Goal: Task Accomplishment & Management: Manage account settings

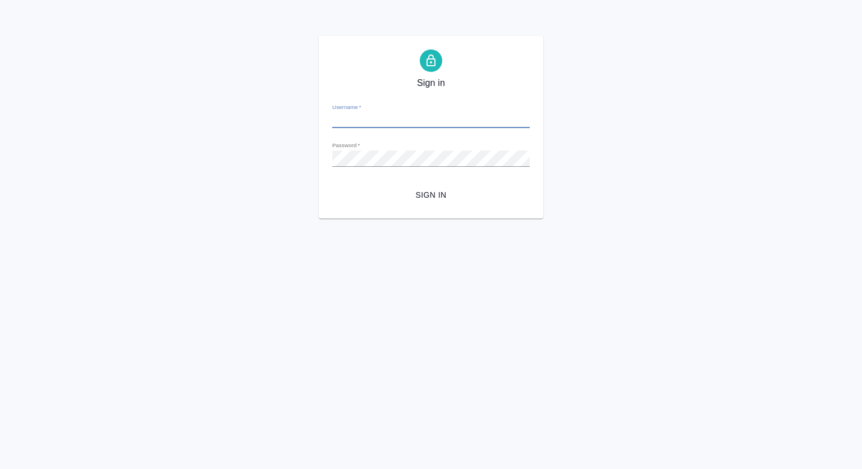
type input "m.mutalimov@awatera.com"
click at [442, 194] on span "Sign in" at bounding box center [431, 195] width 180 height 14
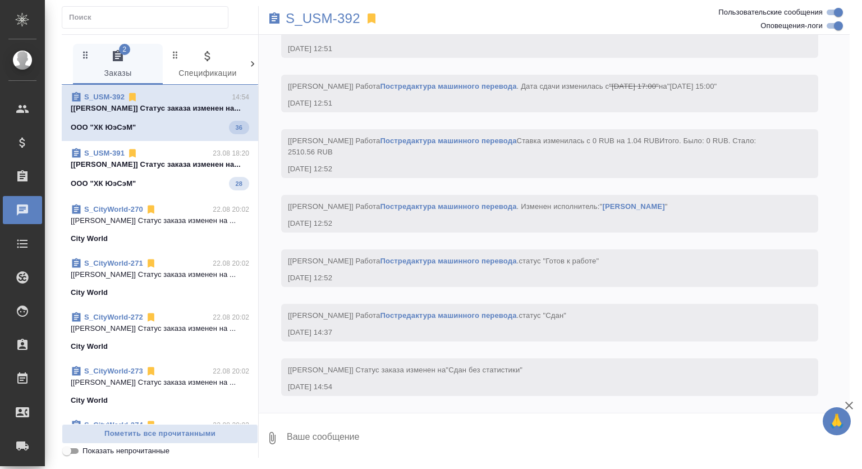
click at [177, 163] on p "[Баданян Артак] Статус заказа изменен на..." at bounding box center [160, 164] width 178 height 11
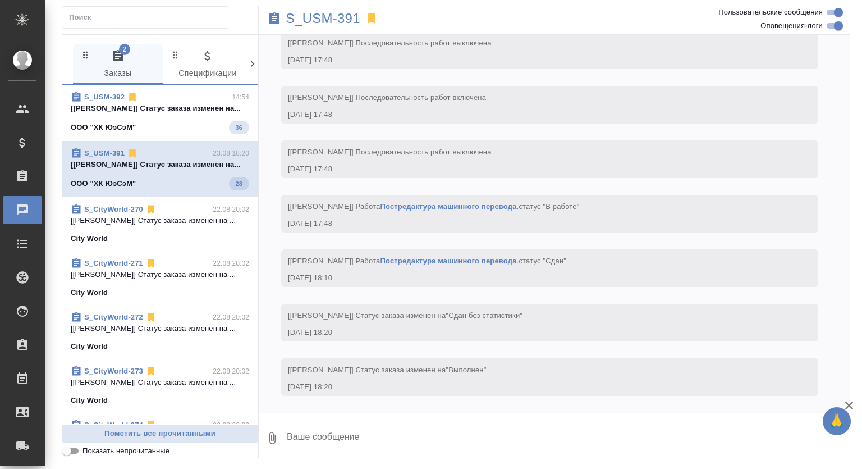
click at [176, 216] on p "[Валяева Анна] Статус заказа изменен на ..." at bounding box center [160, 220] width 178 height 11
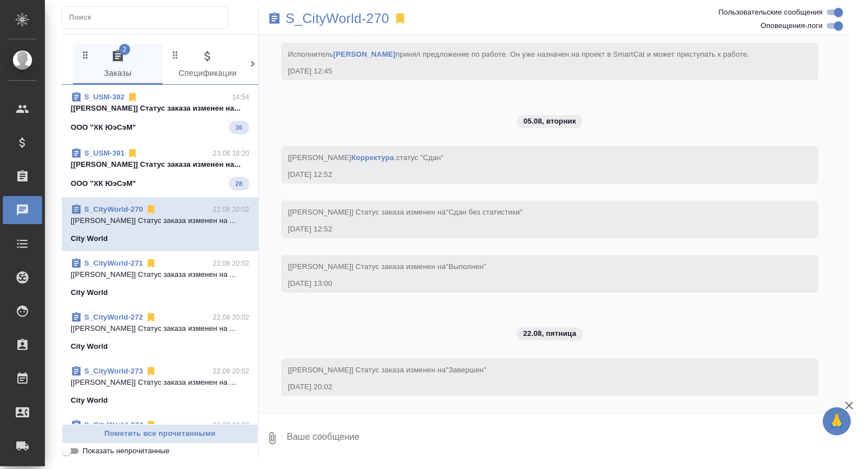
scroll to position [695, 0]
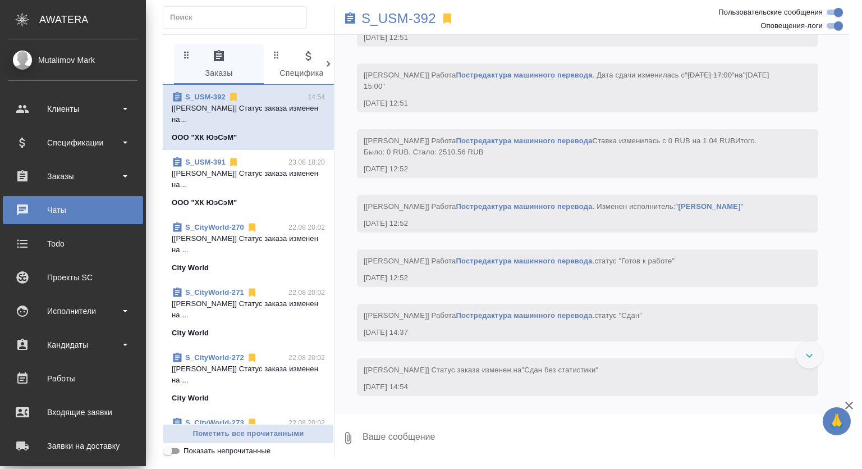
scroll to position [2442, 0]
click at [69, 178] on div "Заказы" at bounding box center [72, 176] width 129 height 17
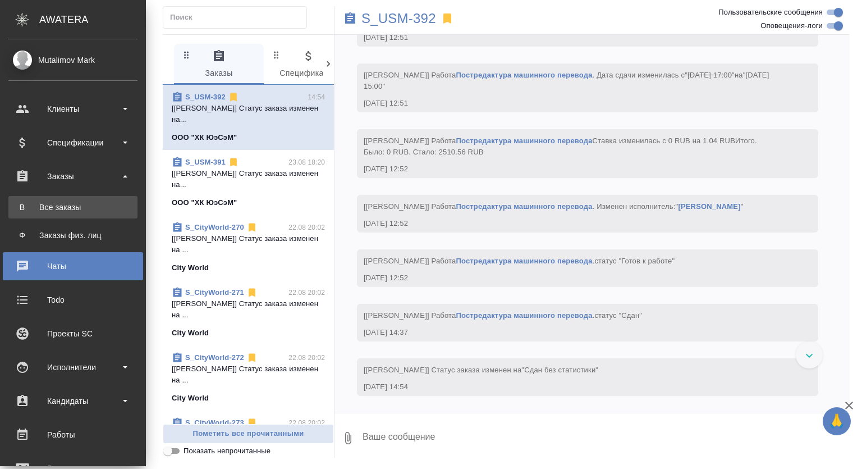
click at [71, 198] on link "В Все заказы" at bounding box center [72, 207] width 129 height 22
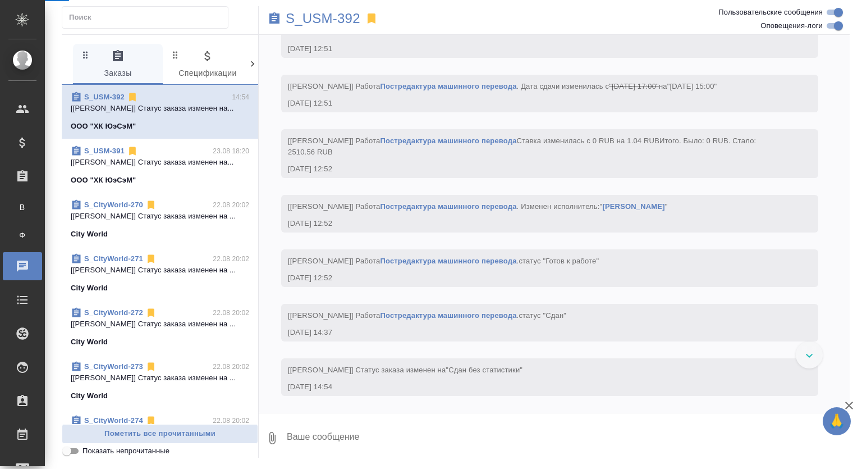
scroll to position [2386, 0]
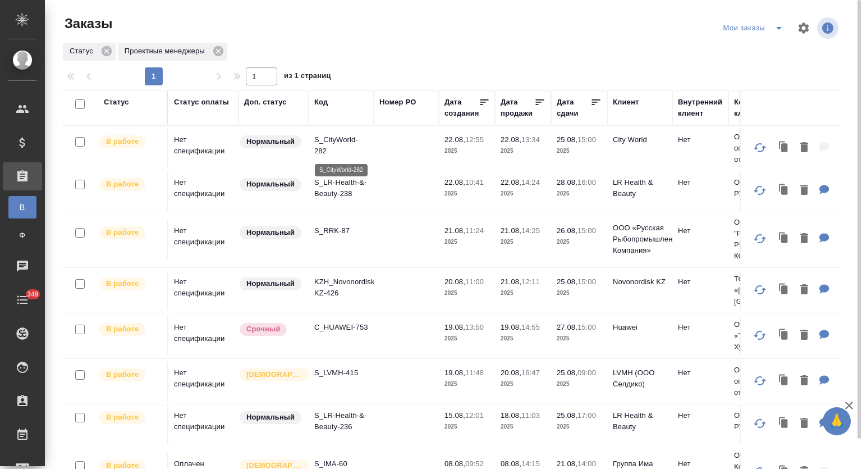
click at [334, 141] on p "S_CityWorld-282" at bounding box center [341, 145] width 54 height 22
click at [343, 185] on p "S_LR-Health-&-Beauty-238" at bounding box center [341, 188] width 54 height 22
click at [338, 229] on p "S_RRK-87" at bounding box center [341, 230] width 54 height 11
click at [343, 327] on p "C_HUAWEI-753" at bounding box center [341, 327] width 54 height 11
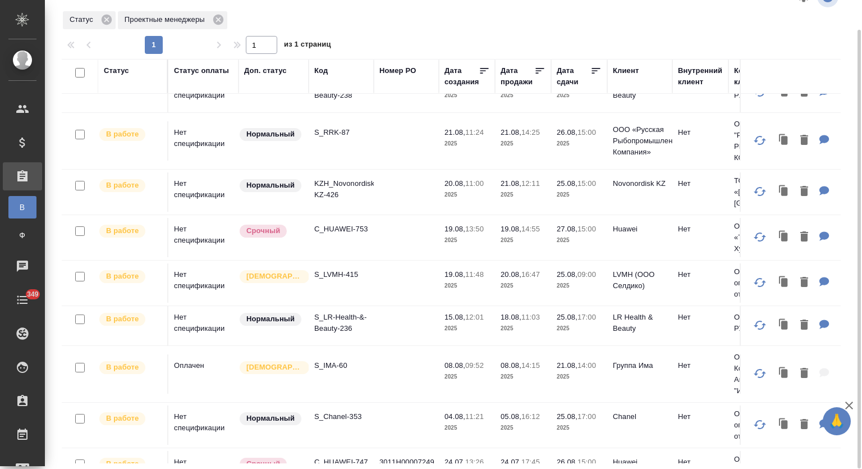
scroll to position [75, 0]
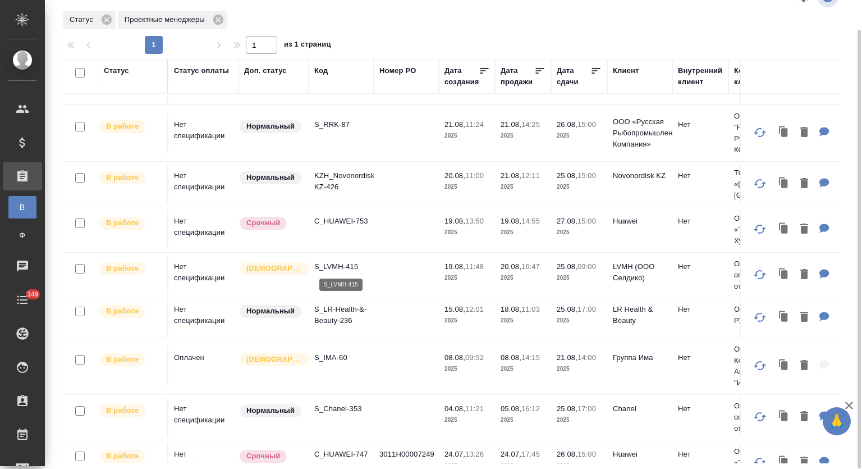
click at [348, 264] on p "S_LVMH-415" at bounding box center [341, 266] width 54 height 11
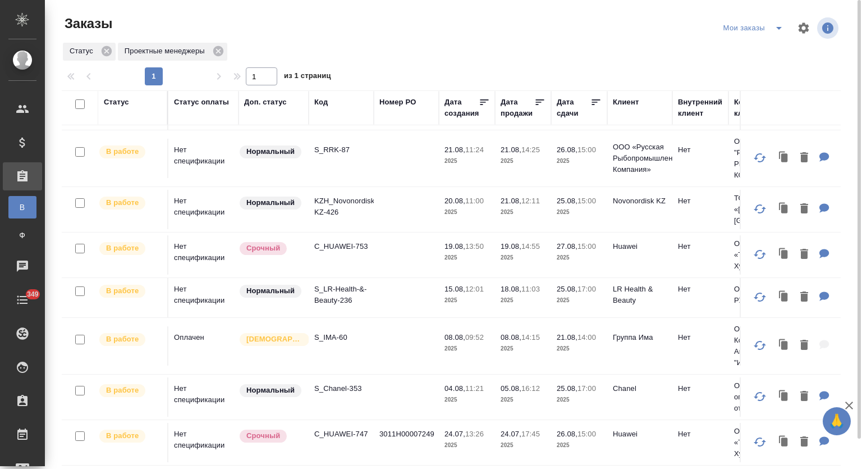
scroll to position [0, 0]
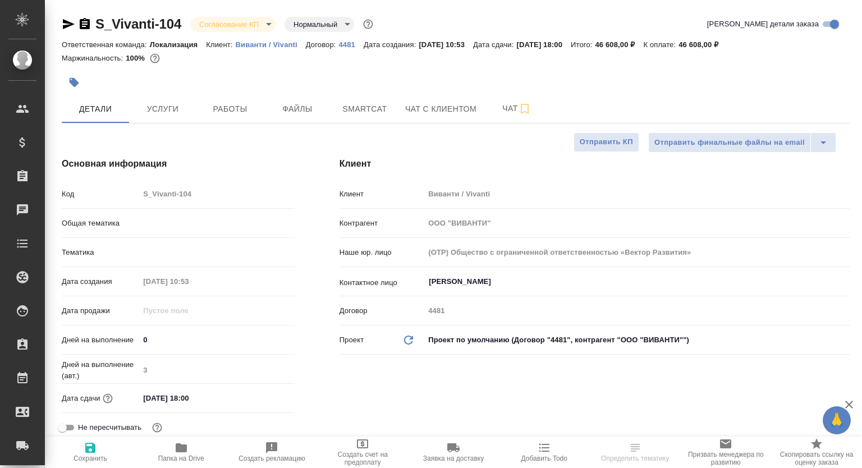
select select "RU"
type textarea "x"
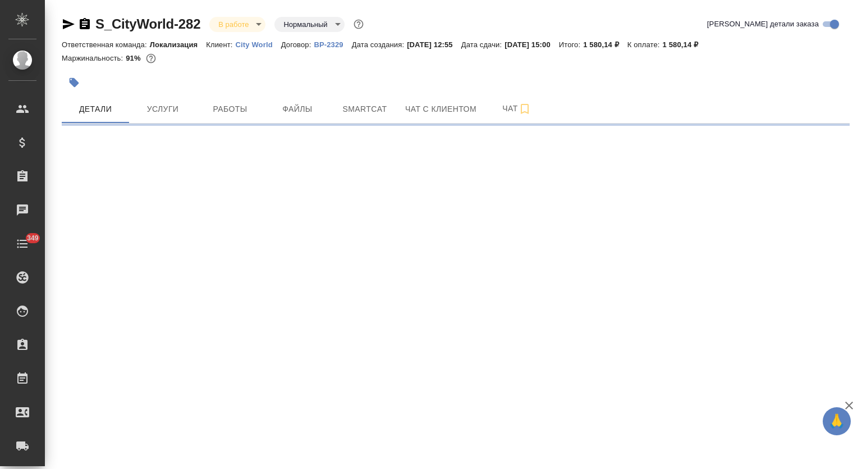
select select "RU"
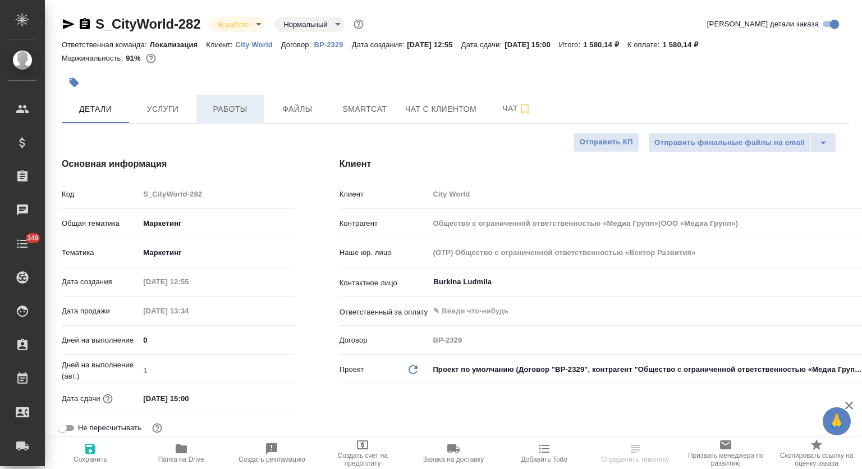
type input "Общество с ограниченной ответственностью «Медиа Групп»(ООО «Медиа Групп»)"
type textarea "x"
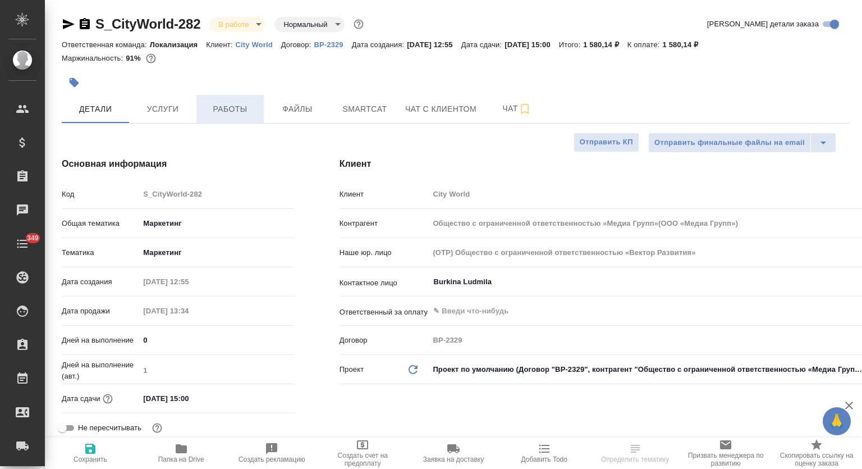
type textarea "x"
click at [240, 108] on span "Работы" at bounding box center [230, 109] width 54 height 14
type input "Общество с ограниченной ответственностью «Медиа Групп»(ООО «Медиа Групп»)"
type textarea "x"
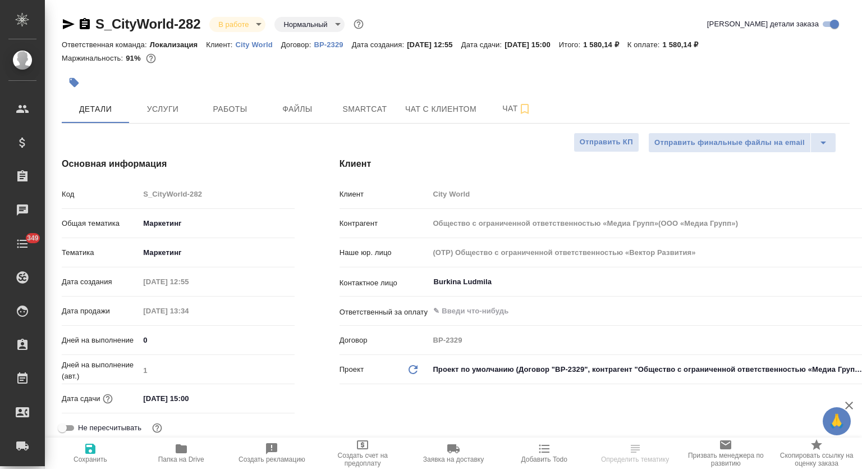
type textarea "x"
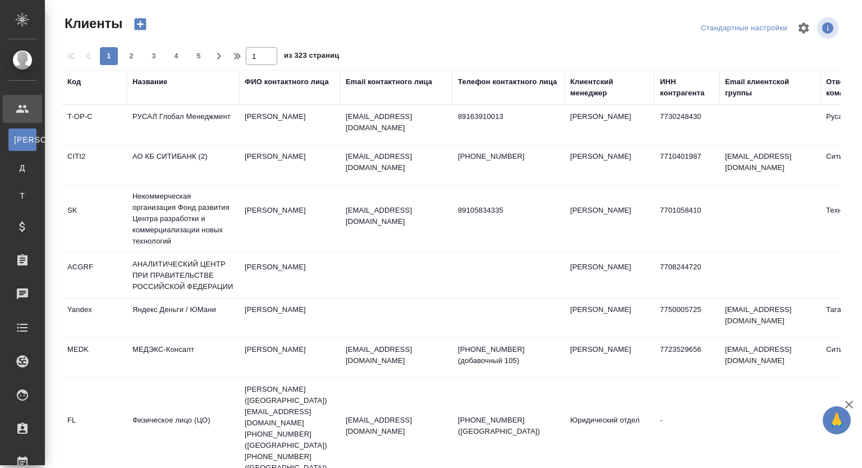
select select "RU"
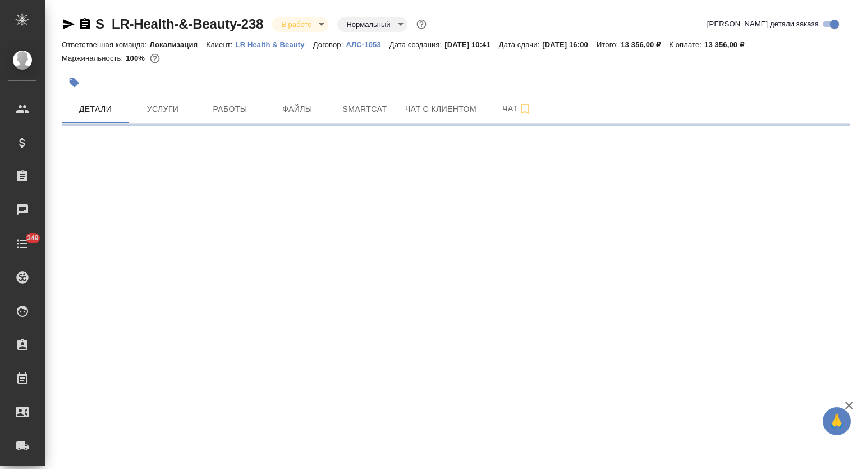
click at [232, 102] on button "Работы" at bounding box center [229, 109] width 67 height 28
select select "RU"
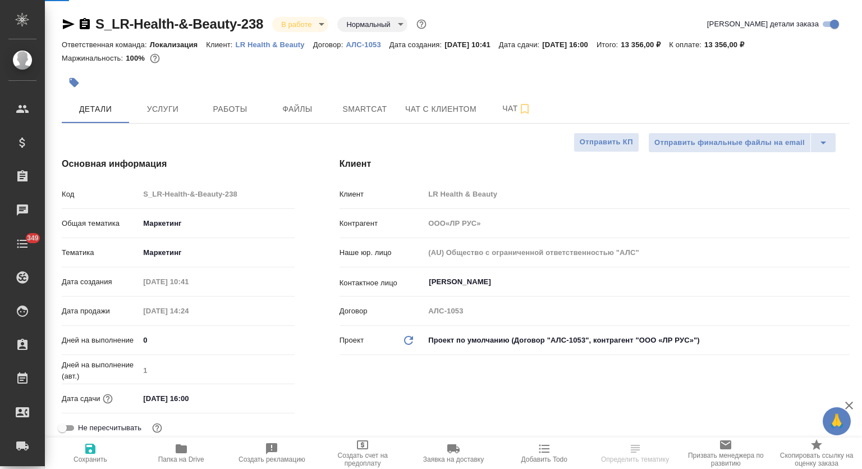
type input "ООО«ЛР РУС»"
type textarea "x"
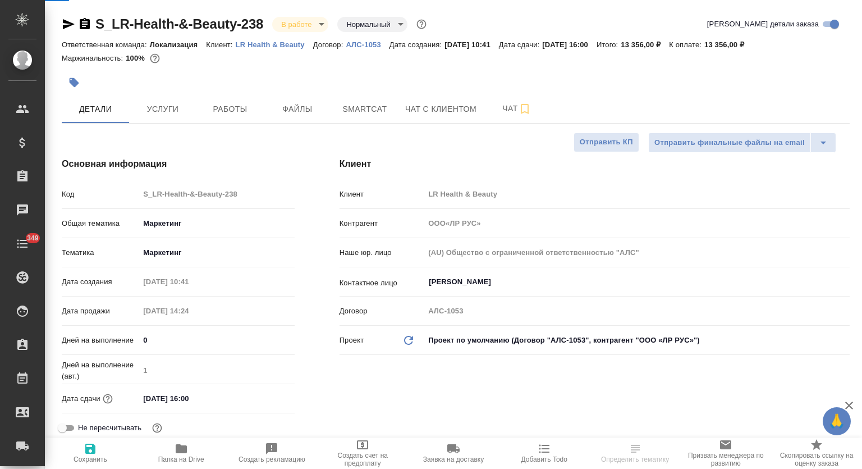
type textarea "x"
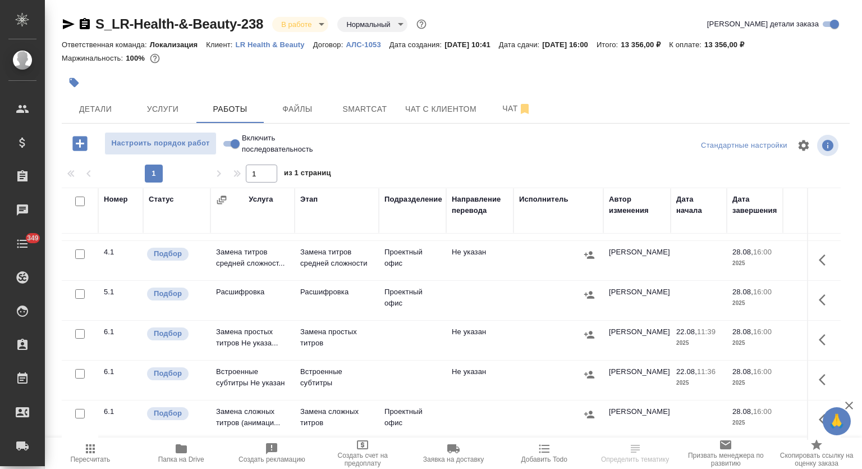
scroll to position [233, 0]
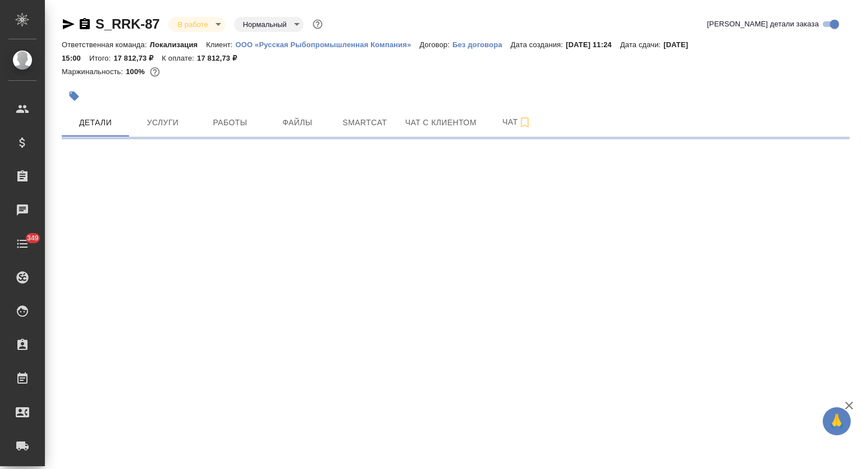
select select "RU"
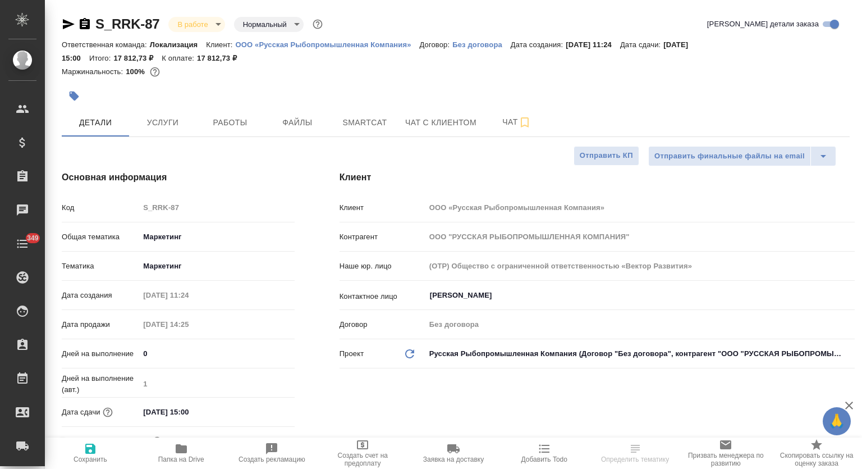
type textarea "x"
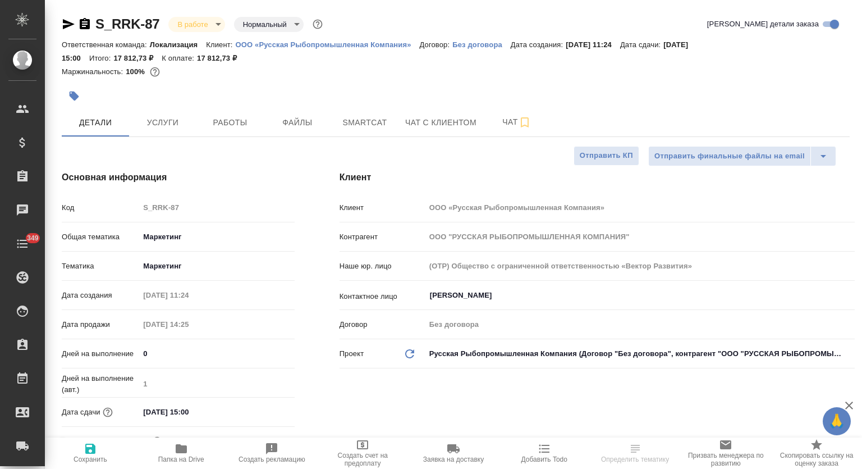
type textarea "x"
select select "RU"
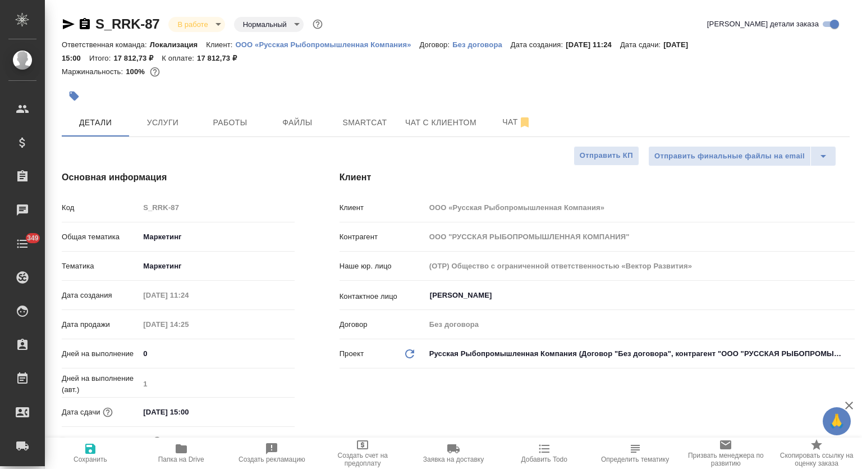
type textarea "x"
click at [246, 123] on span "Работы" at bounding box center [230, 123] width 54 height 14
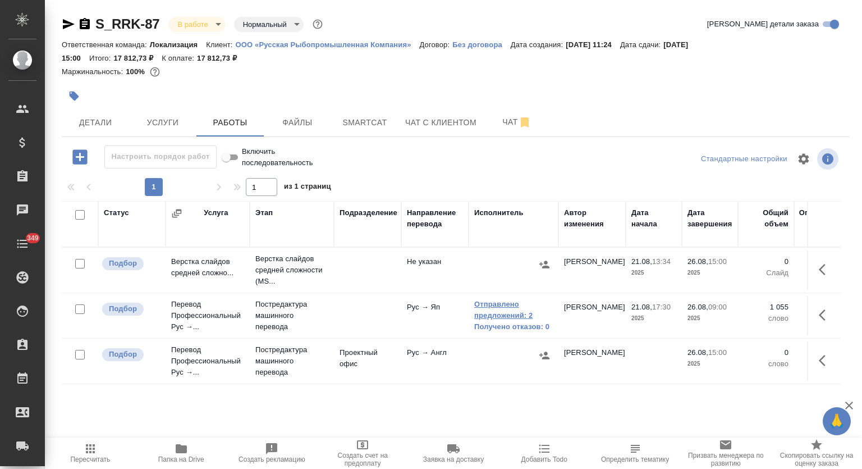
click at [496, 310] on link "Отправлено предложений: 2" at bounding box center [513, 310] width 79 height 22
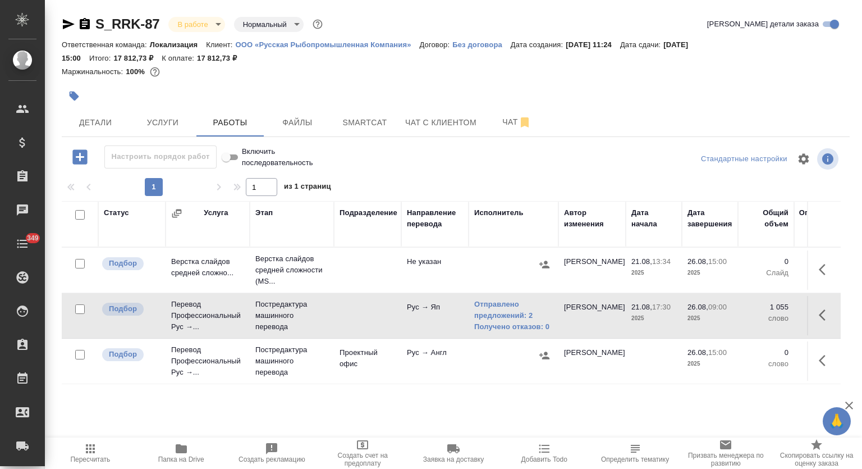
click at [86, 22] on icon "button" at bounding box center [84, 23] width 13 height 13
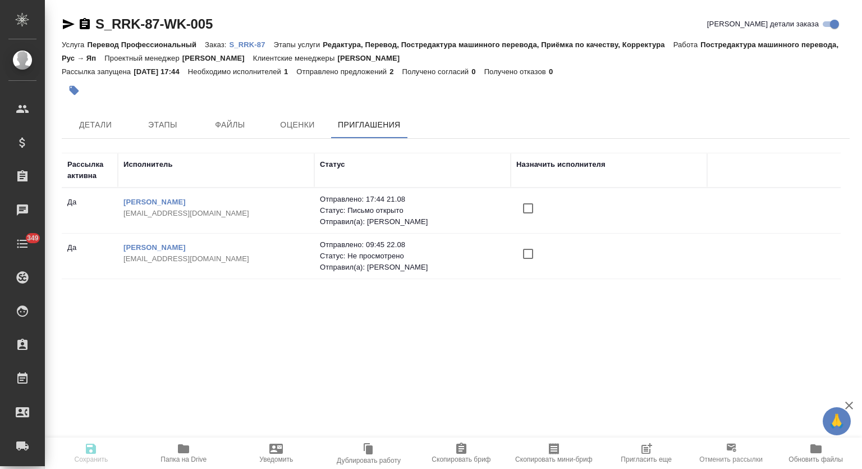
click at [643, 451] on icon "button" at bounding box center [646, 448] width 13 height 13
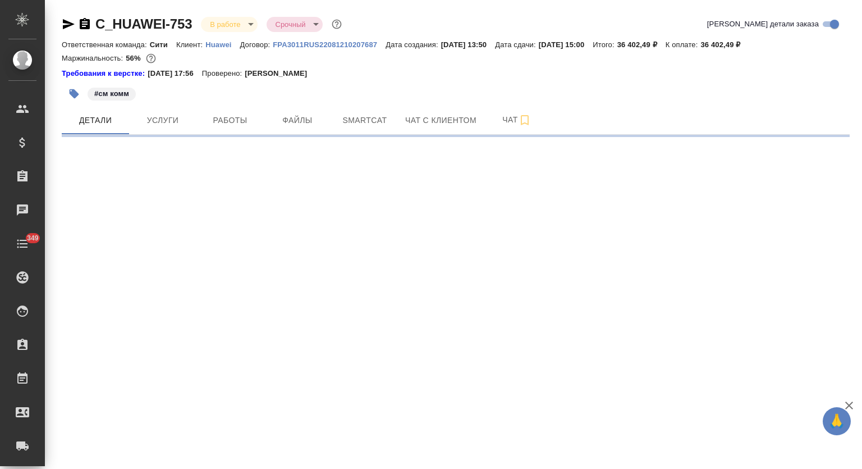
click at [232, 120] on span "Работы" at bounding box center [230, 120] width 54 height 14
select select "RU"
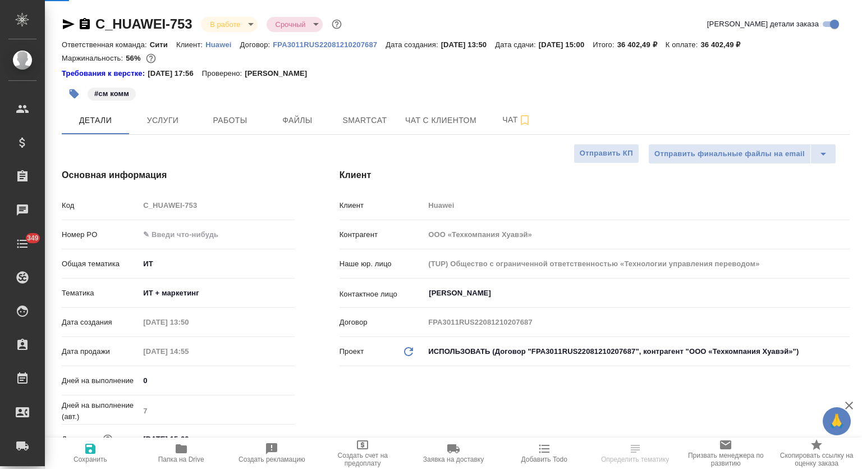
type textarea "x"
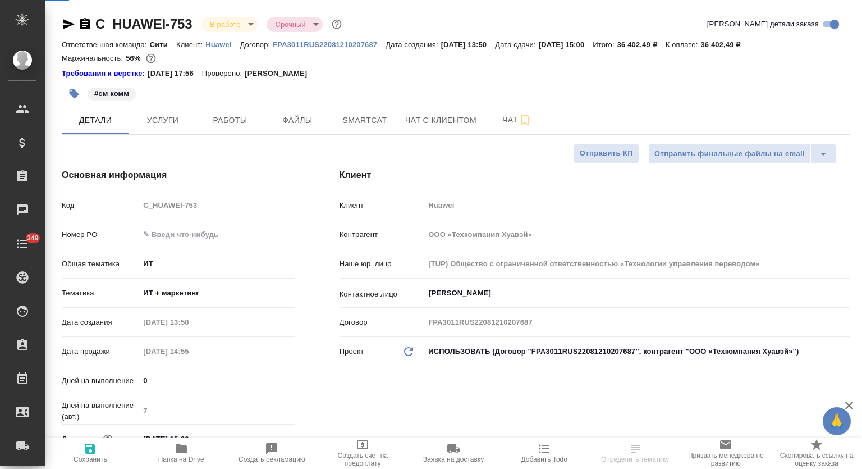
type textarea "x"
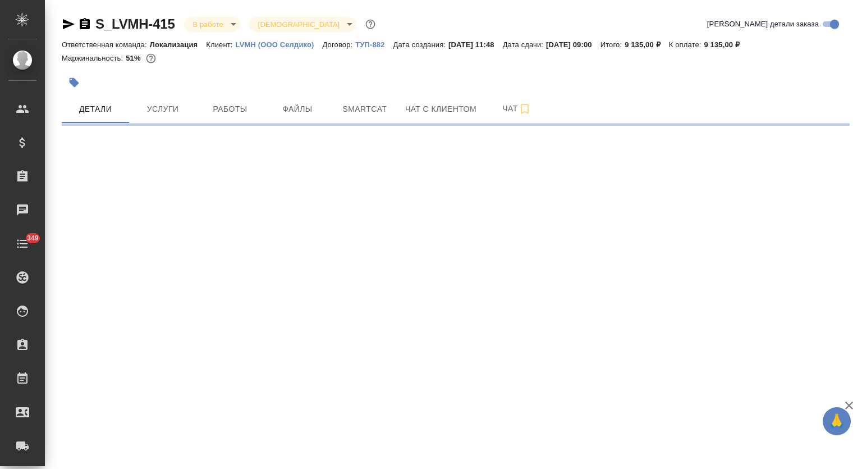
select select "RU"
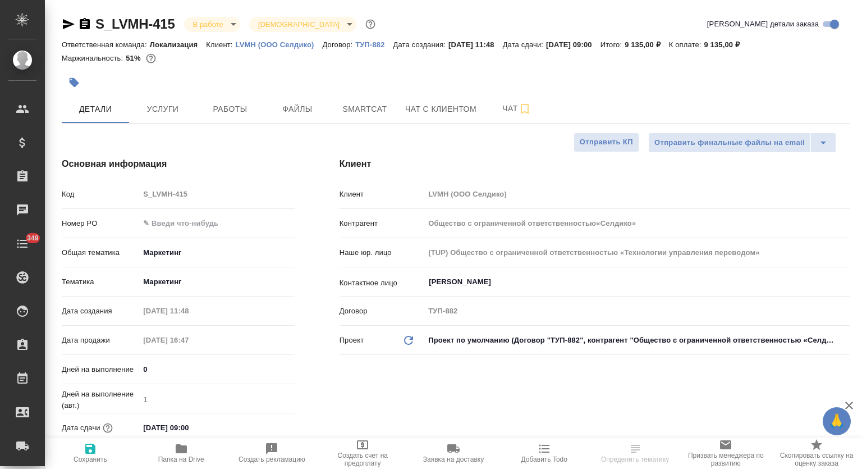
type textarea "x"
type input "Общество с ограниченной ответственностью«Селдико»"
type textarea "x"
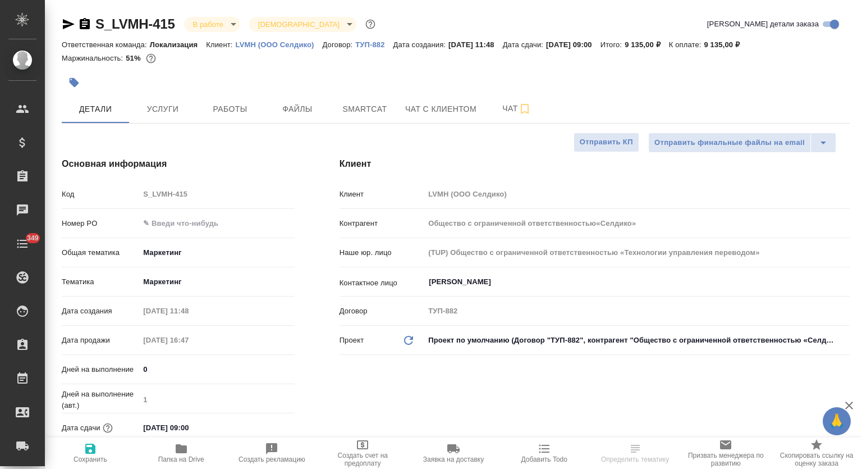
type textarea "x"
type input "Общество с ограниченной ответственностью«Селдико»"
type textarea "x"
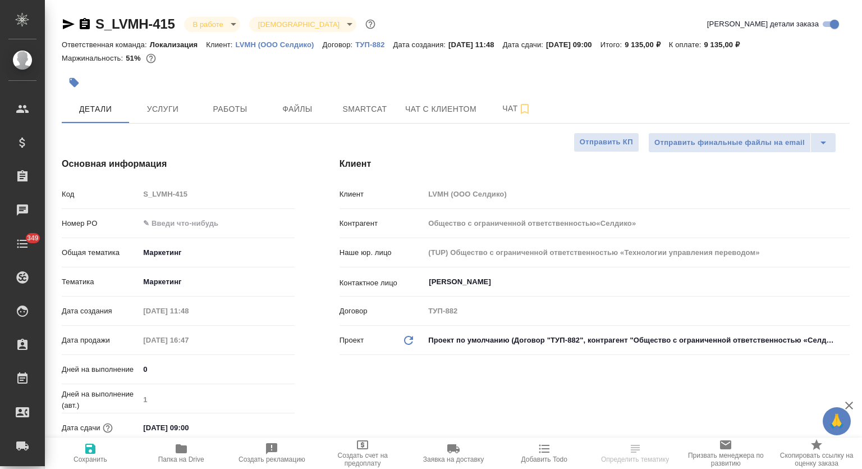
type textarea "x"
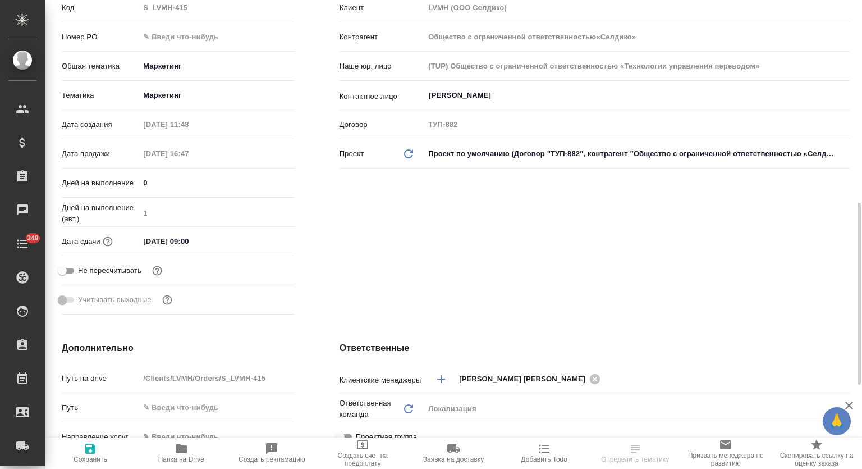
scroll to position [280, 0]
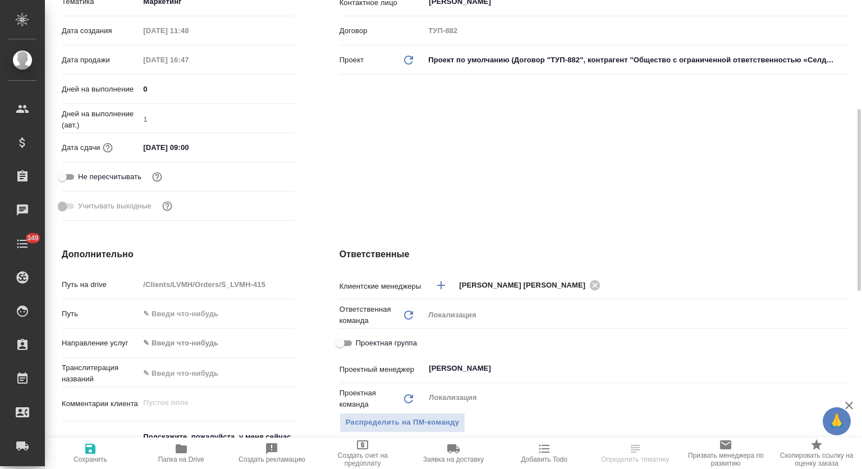
type input "Общество с ограниченной ответственностью«Селдико»"
type textarea "x"
select select "RU"
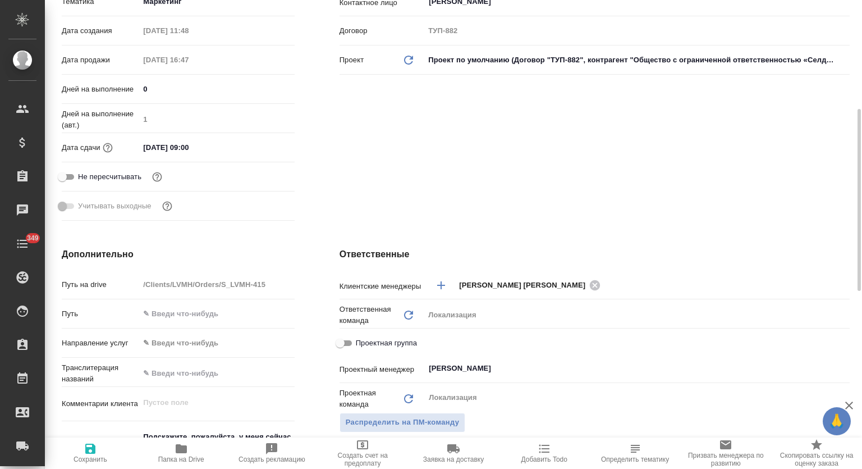
type textarea "x"
type input "Общество с ограниченной ответственностью«Селдико»"
type textarea "x"
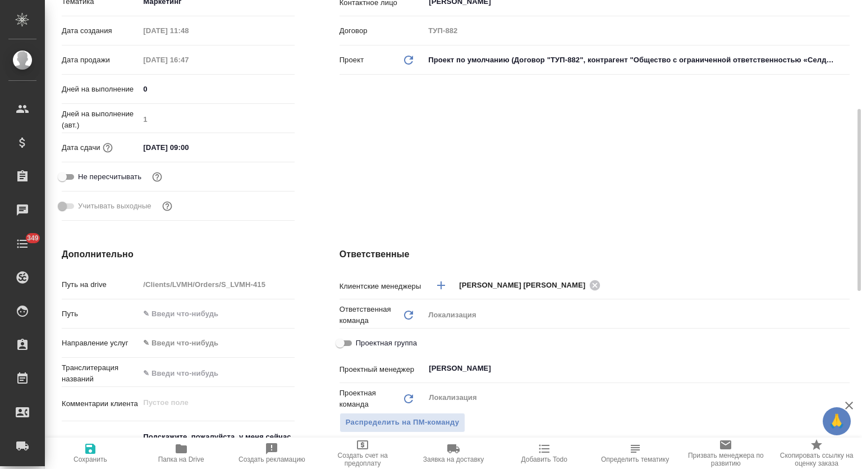
type textarea "x"
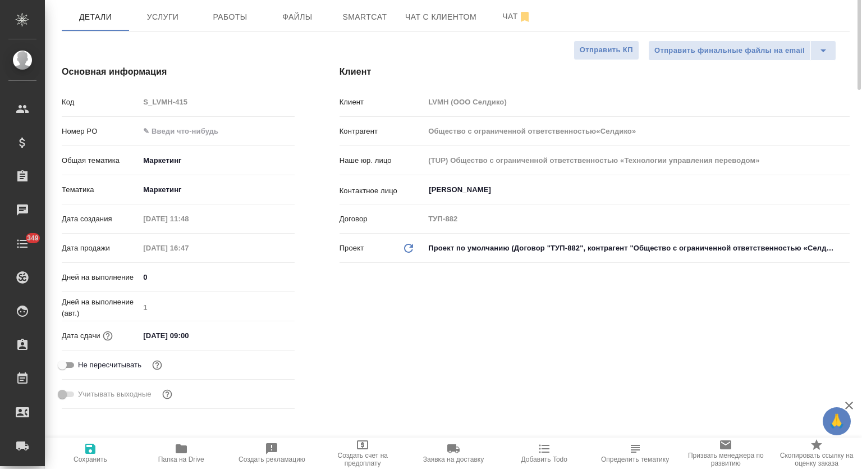
scroll to position [0, 0]
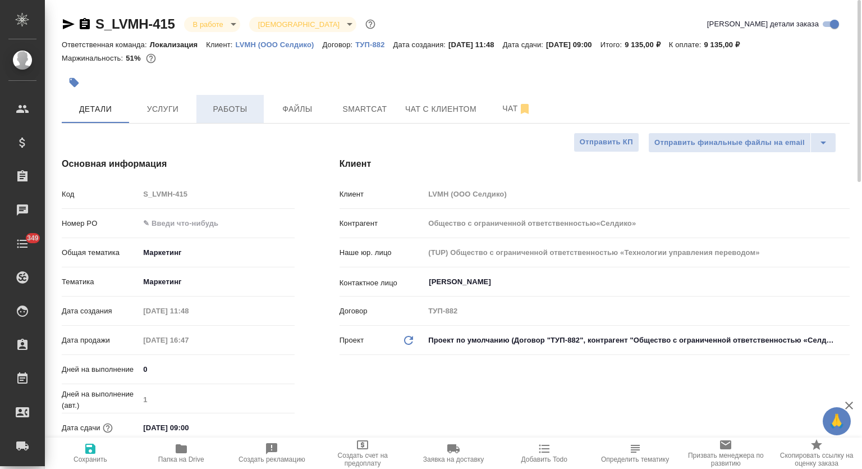
click at [223, 120] on button "Работы" at bounding box center [229, 109] width 67 height 28
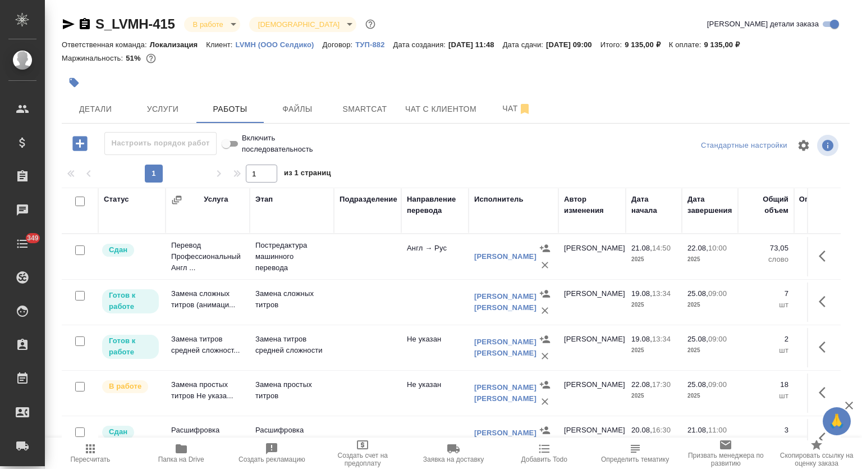
click at [180, 456] on span "Папка на Drive" at bounding box center [181, 459] width 46 height 8
click at [819, 395] on icon "button" at bounding box center [825, 392] width 13 height 13
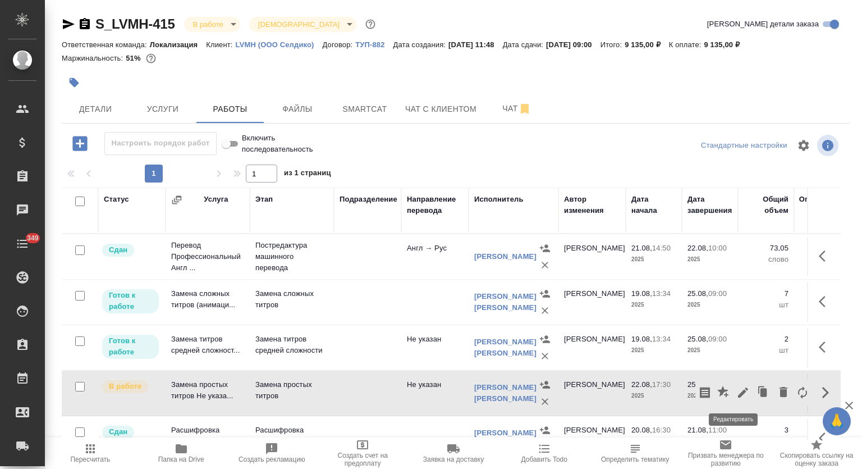
click at [736, 393] on icon "button" at bounding box center [742, 392] width 13 height 13
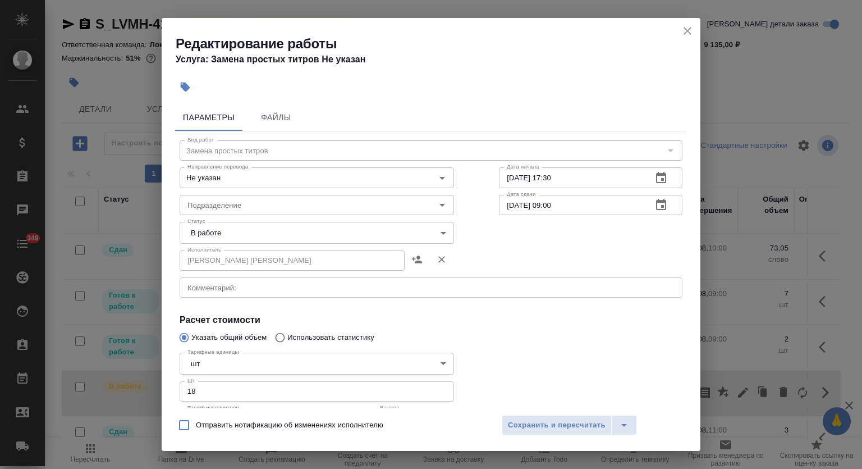
click at [319, 239] on body "🙏 .cls-1 fill:#fff; AWATERA Mutalimov Mark Клиенты Спецификации Заказы 0 Чаты 3…" at bounding box center [431, 234] width 862 height 469
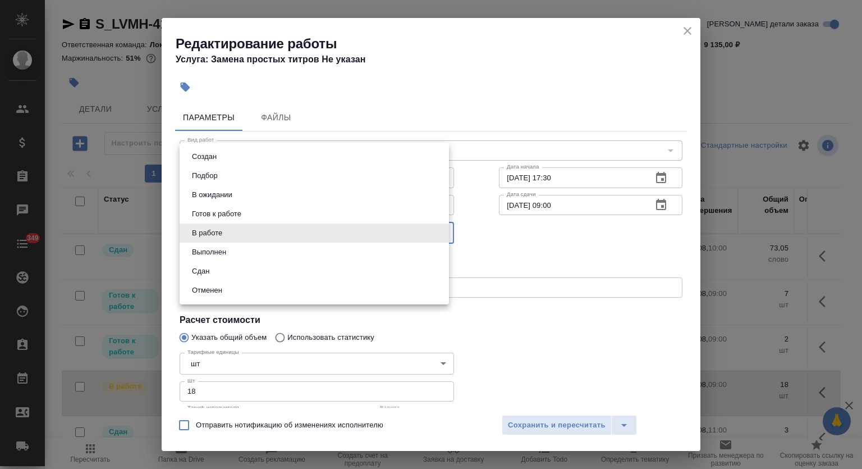
click at [227, 265] on li "Сдан" at bounding box center [314, 271] width 269 height 19
type input "closed"
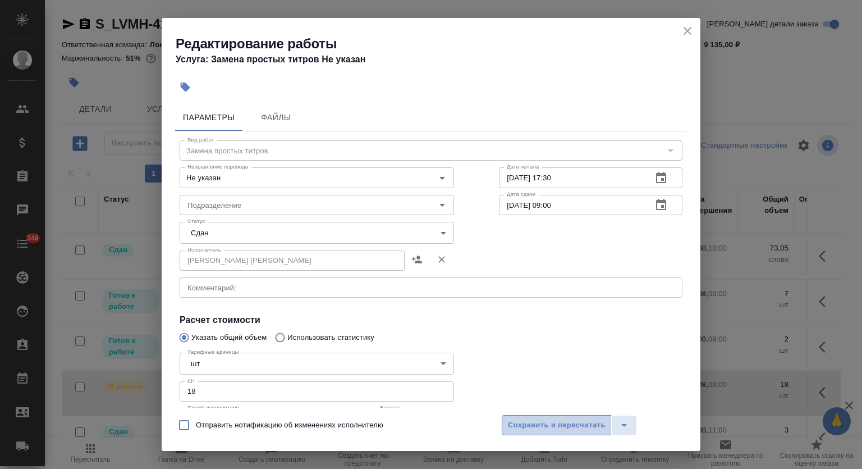
click at [539, 424] on span "Сохранить и пересчитать" at bounding box center [557, 425] width 98 height 13
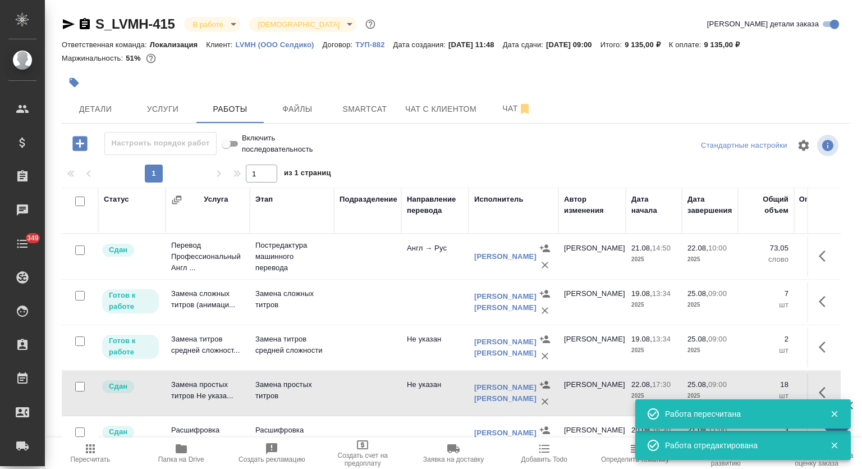
click at [819, 341] on icon "button" at bounding box center [825, 346] width 13 height 13
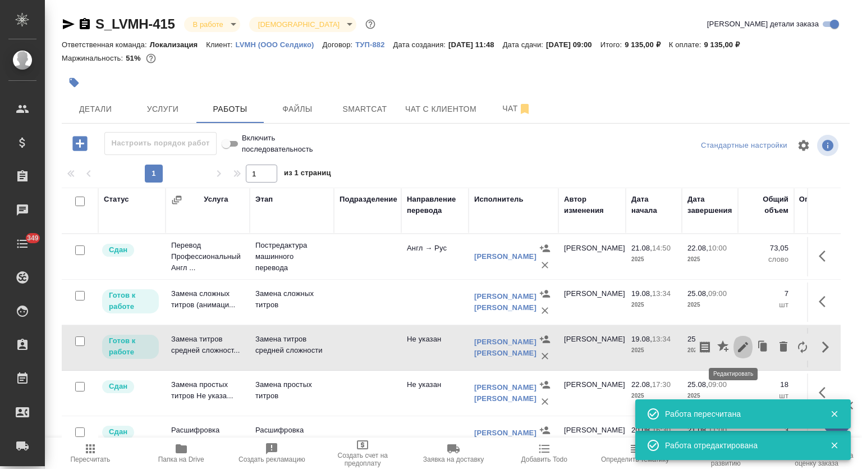
click at [736, 345] on icon "button" at bounding box center [742, 346] width 13 height 13
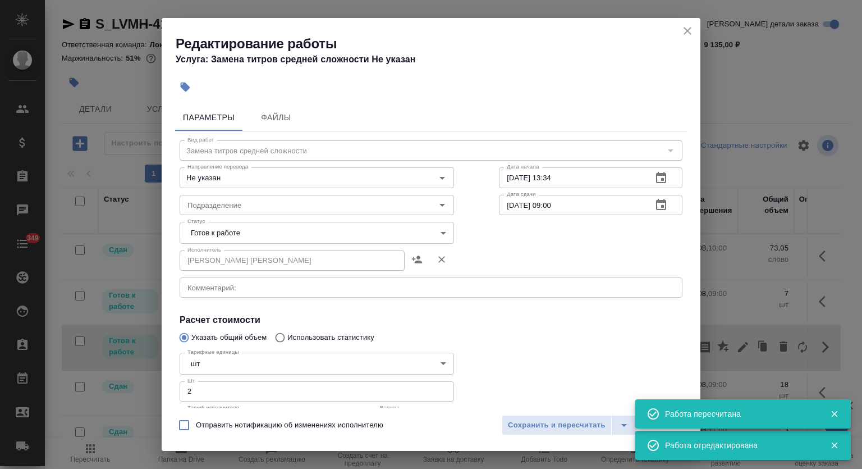
click at [304, 228] on body "🙏 .cls-1 fill:#fff; AWATERA Mutalimov Mark Клиенты Спецификации Заказы 0 Чаты 3…" at bounding box center [431, 234] width 862 height 469
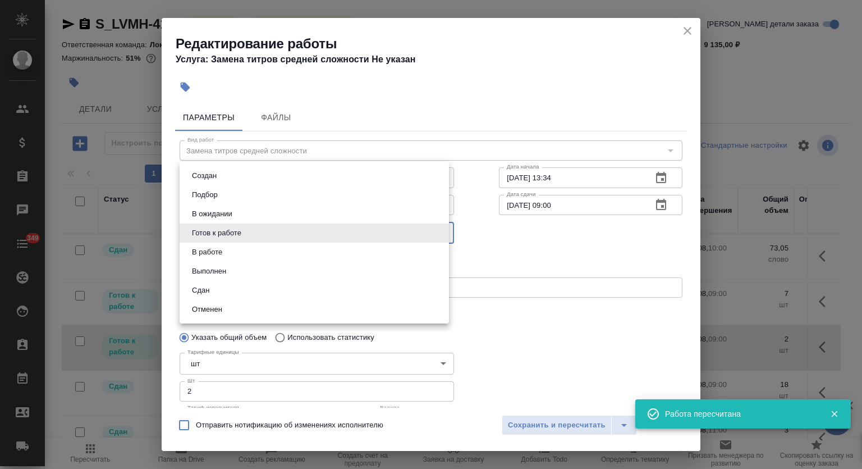
drag, startPoint x: 268, startPoint y: 310, endPoint x: 264, endPoint y: 290, distance: 20.0
click at [264, 290] on ul "Создан Подбор В ожидании Готов к работе В работе Выполнен Сдан Отменен" at bounding box center [314, 243] width 269 height 162
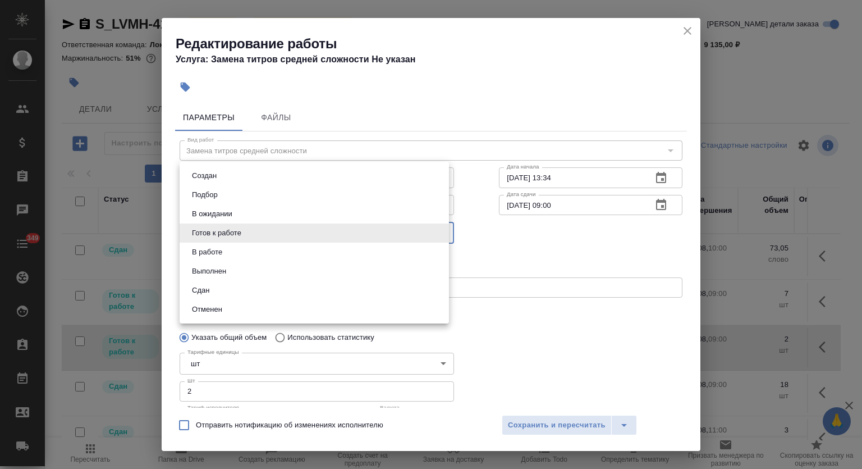
click at [281, 291] on li "Сдан" at bounding box center [314, 290] width 269 height 19
type input "closed"
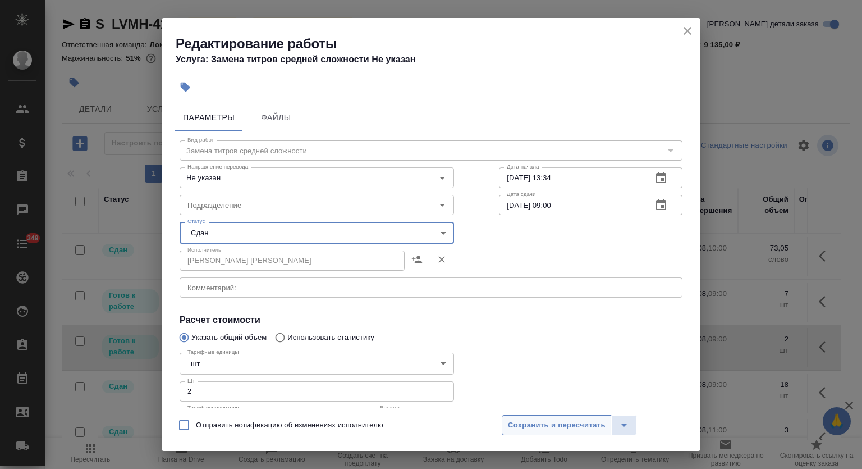
click at [583, 427] on span "Сохранить и пересчитать" at bounding box center [557, 425] width 98 height 13
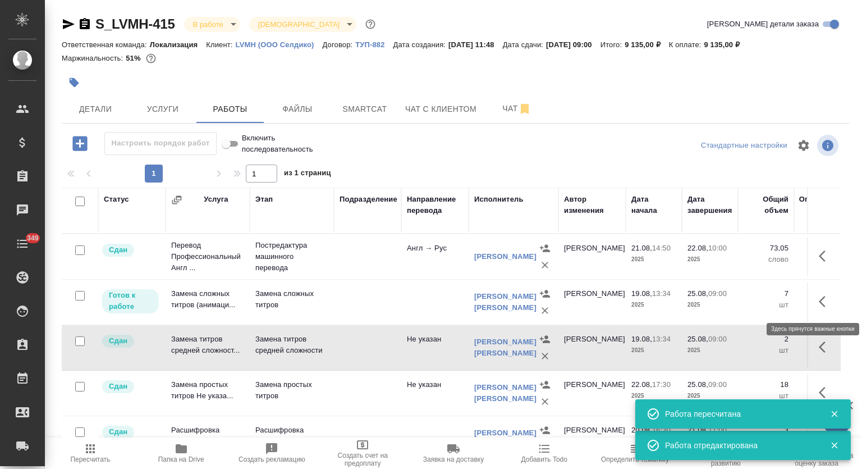
click at [819, 304] on icon "button" at bounding box center [822, 301] width 7 height 11
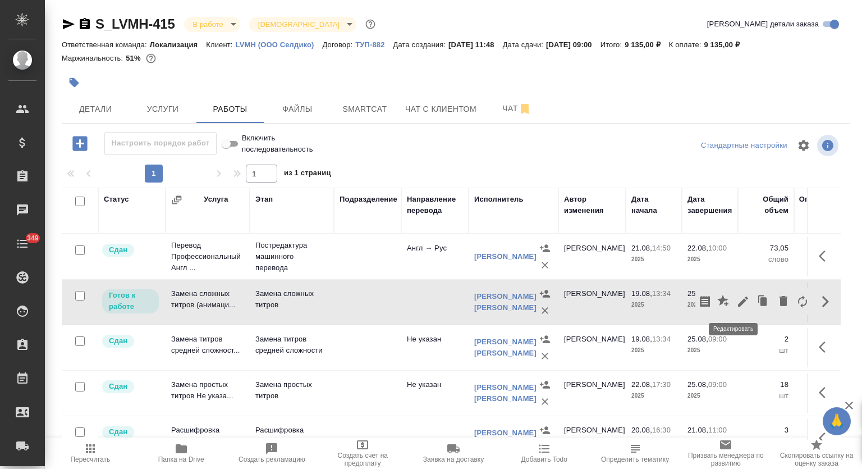
click at [733, 309] on button "button" at bounding box center [742, 301] width 19 height 27
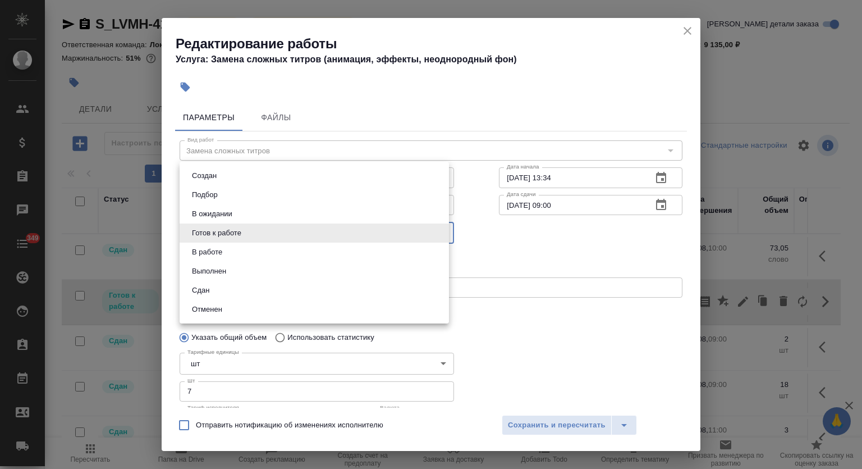
click at [229, 232] on body "🙏 .cls-1 fill:#fff; AWATERA Mutalimov Mark Клиенты Спецификации Заказы 0 Чаты 3…" at bounding box center [431, 234] width 862 height 469
click at [230, 291] on li "Сдан" at bounding box center [314, 290] width 269 height 19
type input "closed"
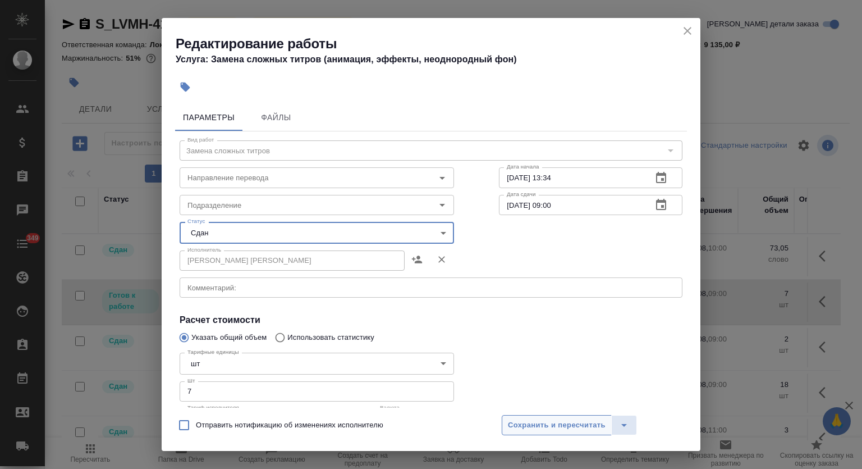
click at [561, 425] on span "Сохранить и пересчитать" at bounding box center [557, 425] width 98 height 13
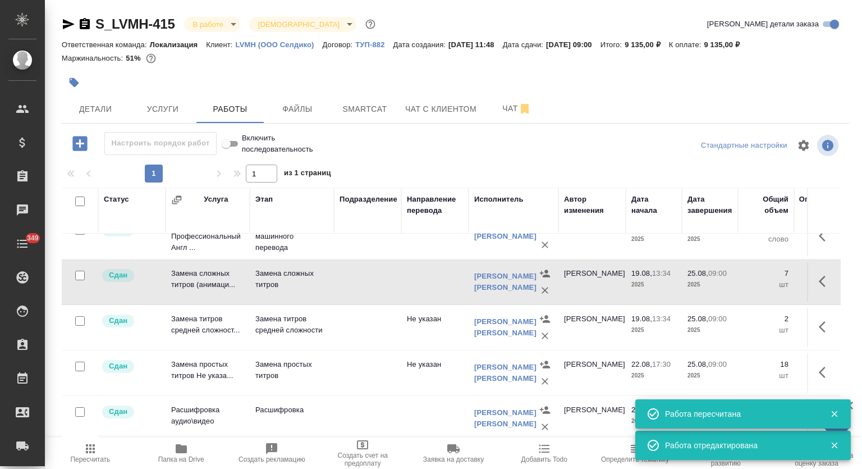
scroll to position [29, 0]
click at [226, 22] on body "🙏 .cls-1 fill:#fff; AWATERA Mutalimov Mark Клиенты Спецификации Заказы 0 Чаты 3…" at bounding box center [431, 234] width 862 height 469
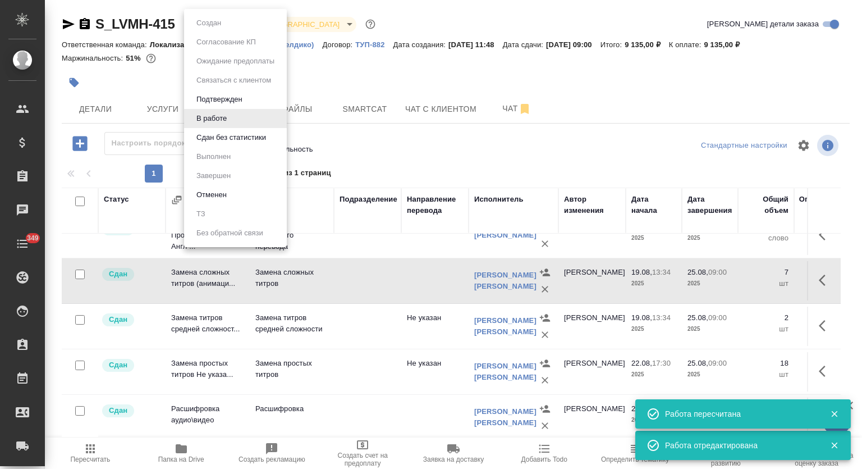
click at [230, 144] on li "Сдан без статистики" at bounding box center [235, 137] width 103 height 19
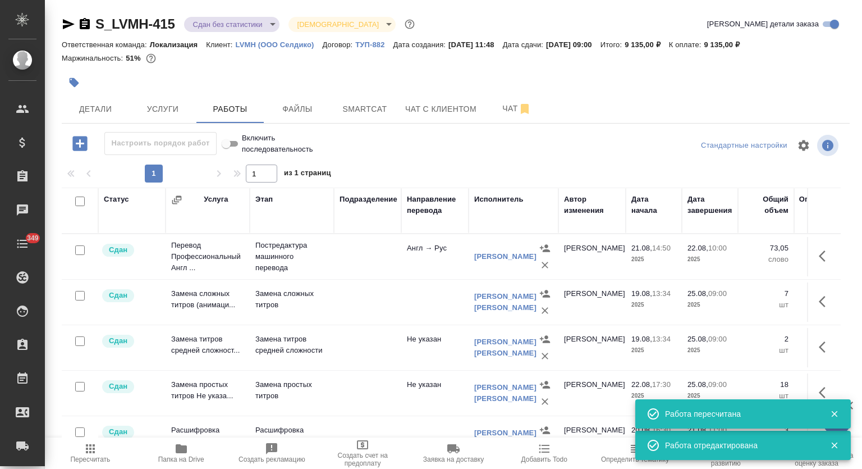
click at [238, 26] on body "🙏 .cls-1 fill:#fff; AWATERA Mutalimov Mark Клиенты Спецификации Заказы 0 Чаты 3…" at bounding box center [431, 234] width 862 height 469
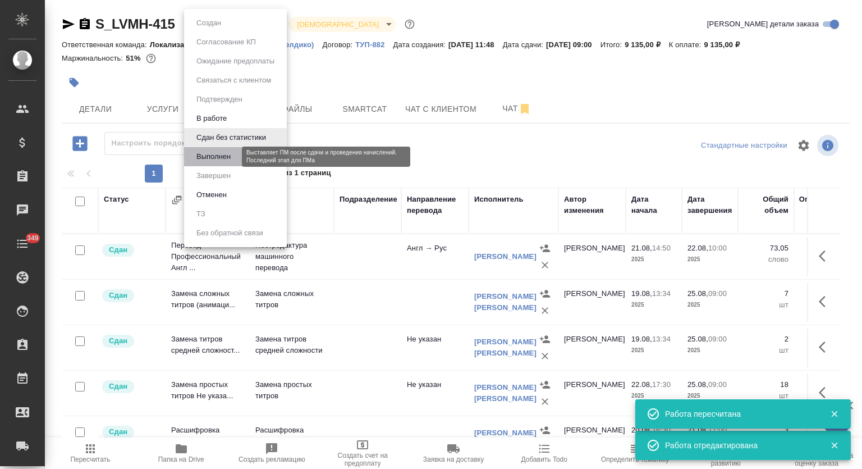
click at [213, 155] on button "Выполнен" at bounding box center [213, 156] width 41 height 12
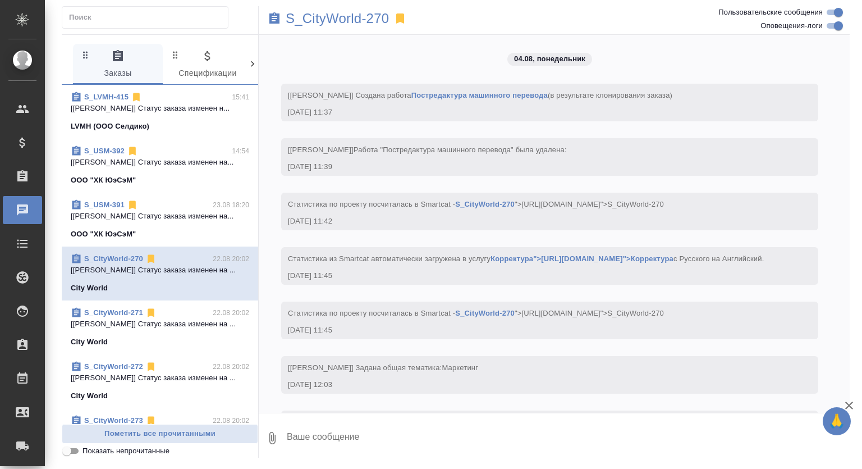
scroll to position [695, 0]
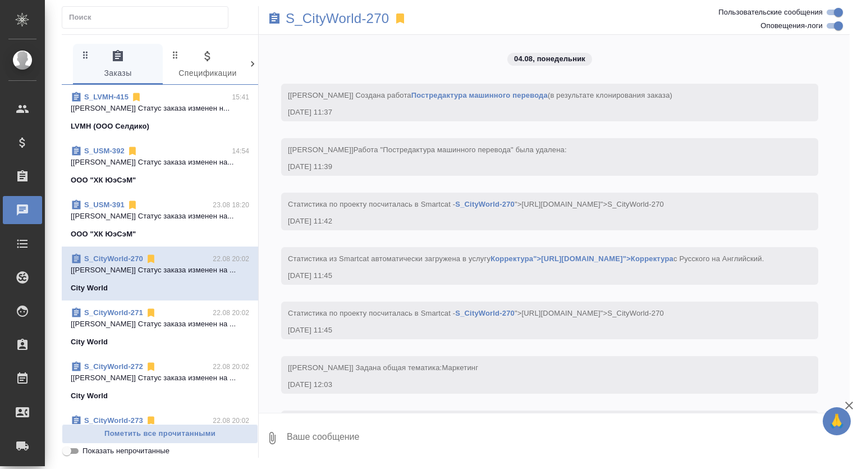
scroll to position [695, 0]
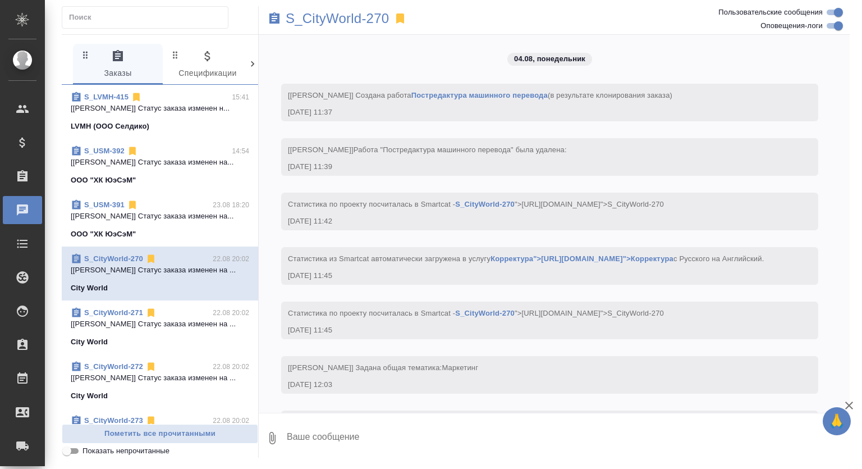
scroll to position [695, 0]
